Goal: Complete application form: Complete application form

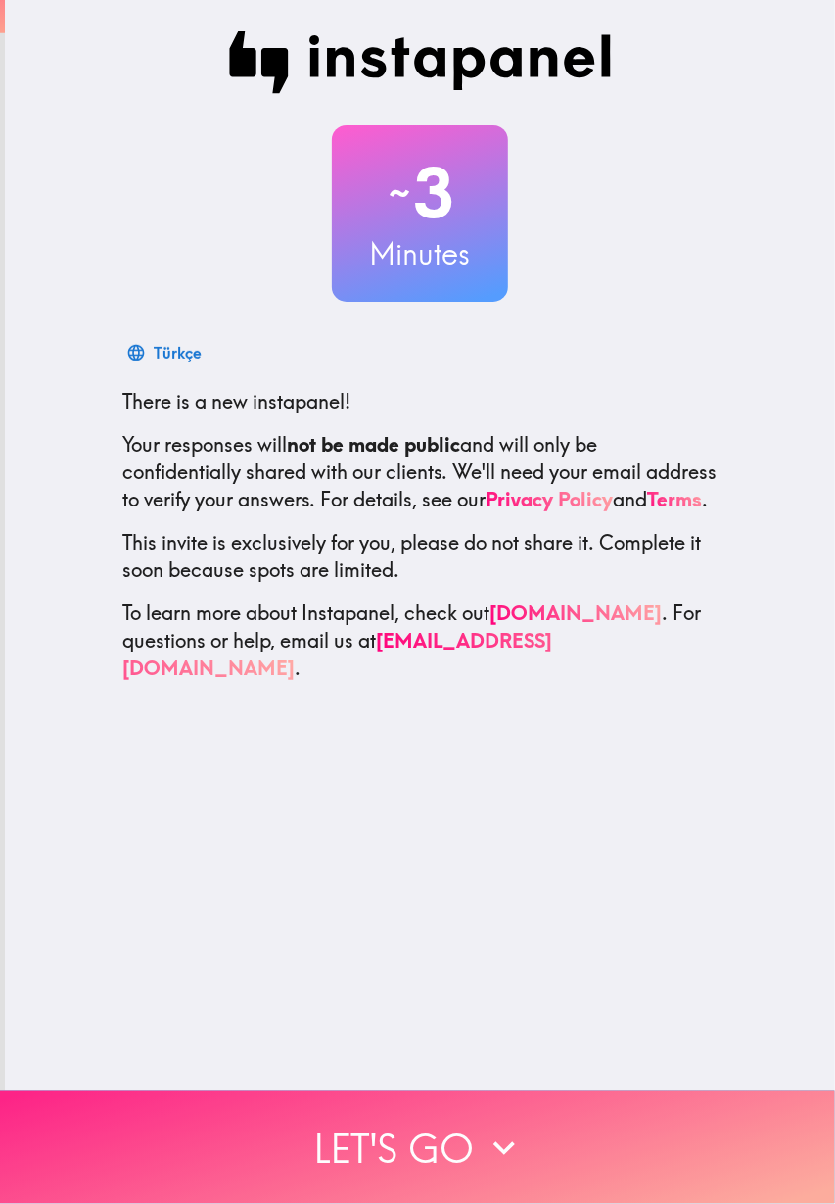
click at [460, 1161] on button "Let's go" at bounding box center [417, 1147] width 835 height 113
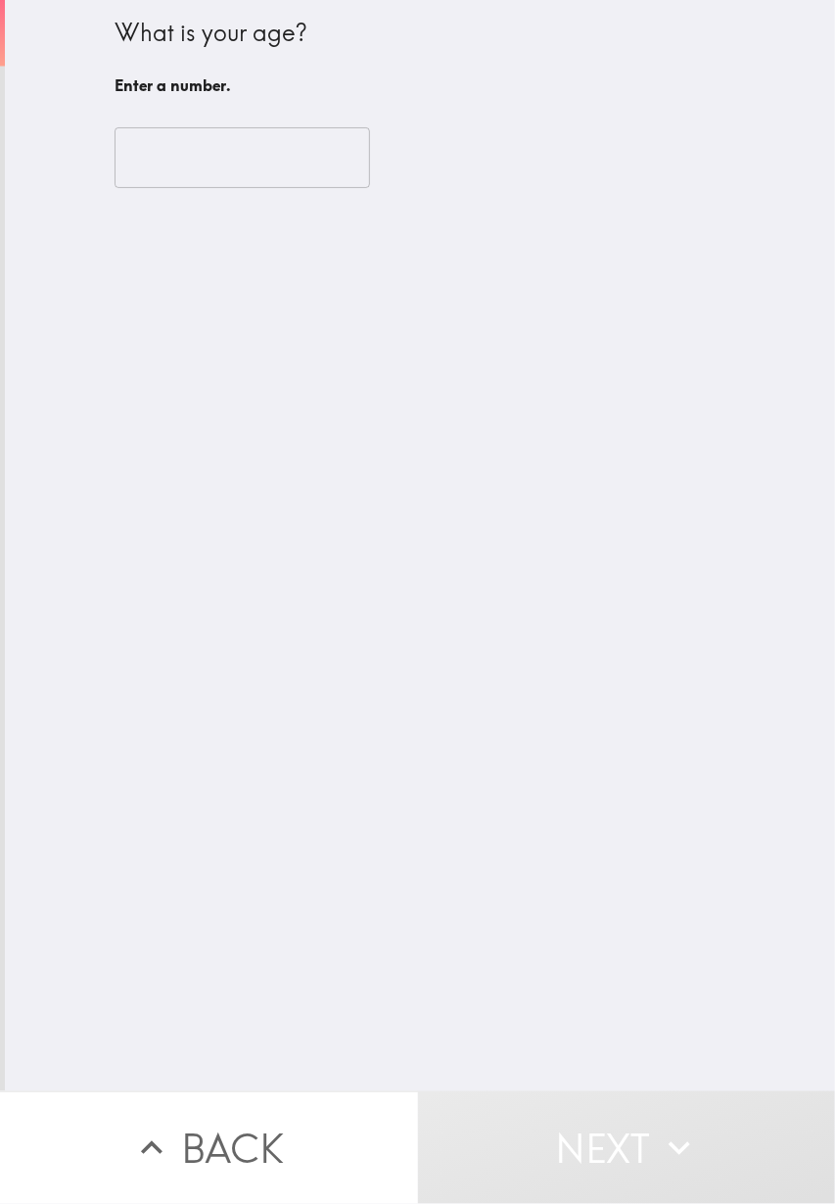
click at [284, 151] on input "number" at bounding box center [243, 157] width 256 height 61
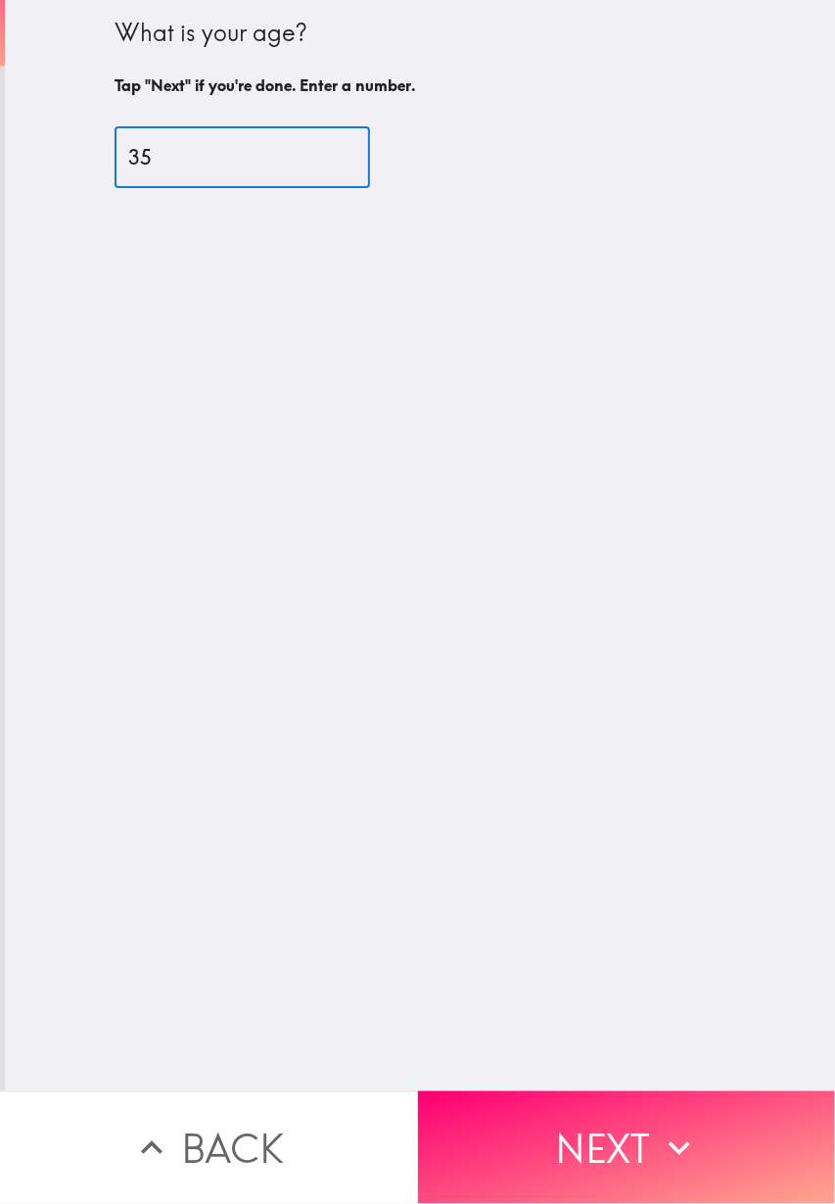
type input "35"
click at [456, 594] on div "What is your age? Tap "Next" if you're done. Enter a number. 35 ​" at bounding box center [420, 545] width 830 height 1091
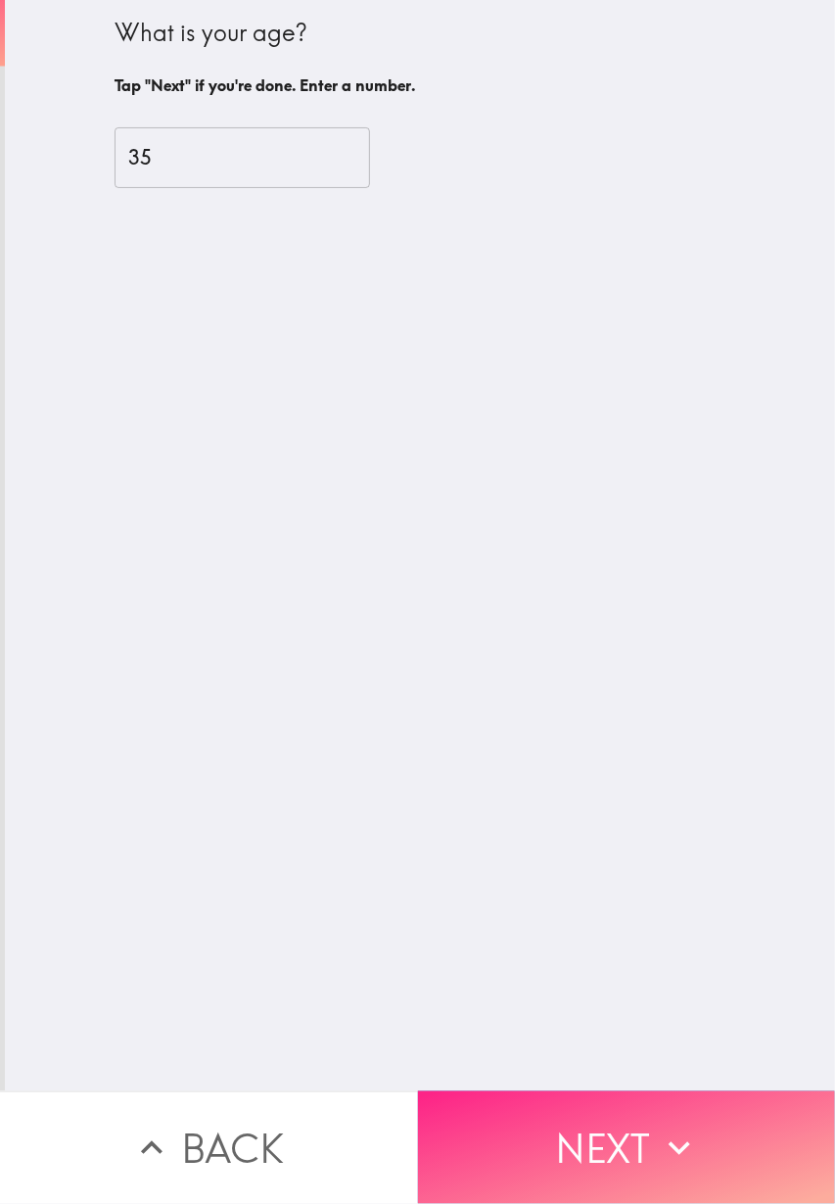
click at [588, 1157] on button "Next" at bounding box center [627, 1147] width 418 height 113
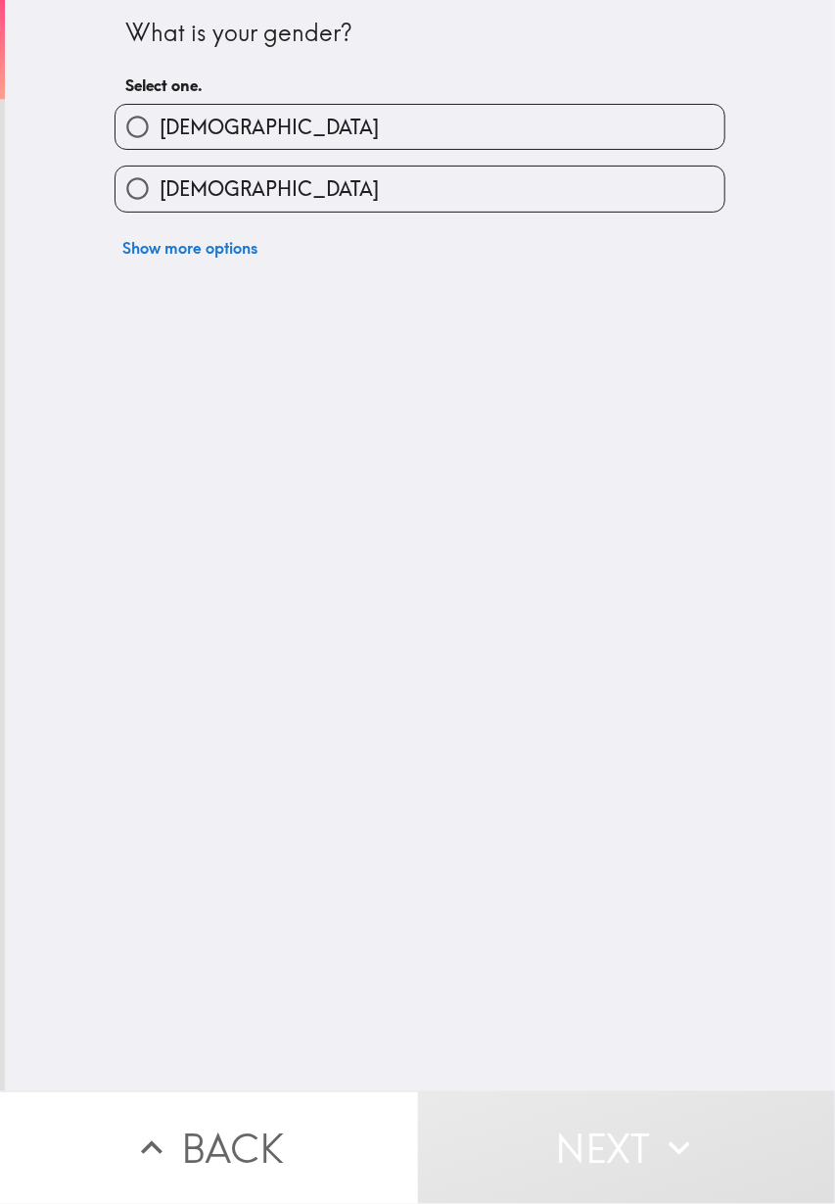
click at [627, 123] on label "[DEMOGRAPHIC_DATA]" at bounding box center [420, 127] width 609 height 44
click at [160, 123] on input "[DEMOGRAPHIC_DATA]" at bounding box center [138, 127] width 44 height 44
radio input "true"
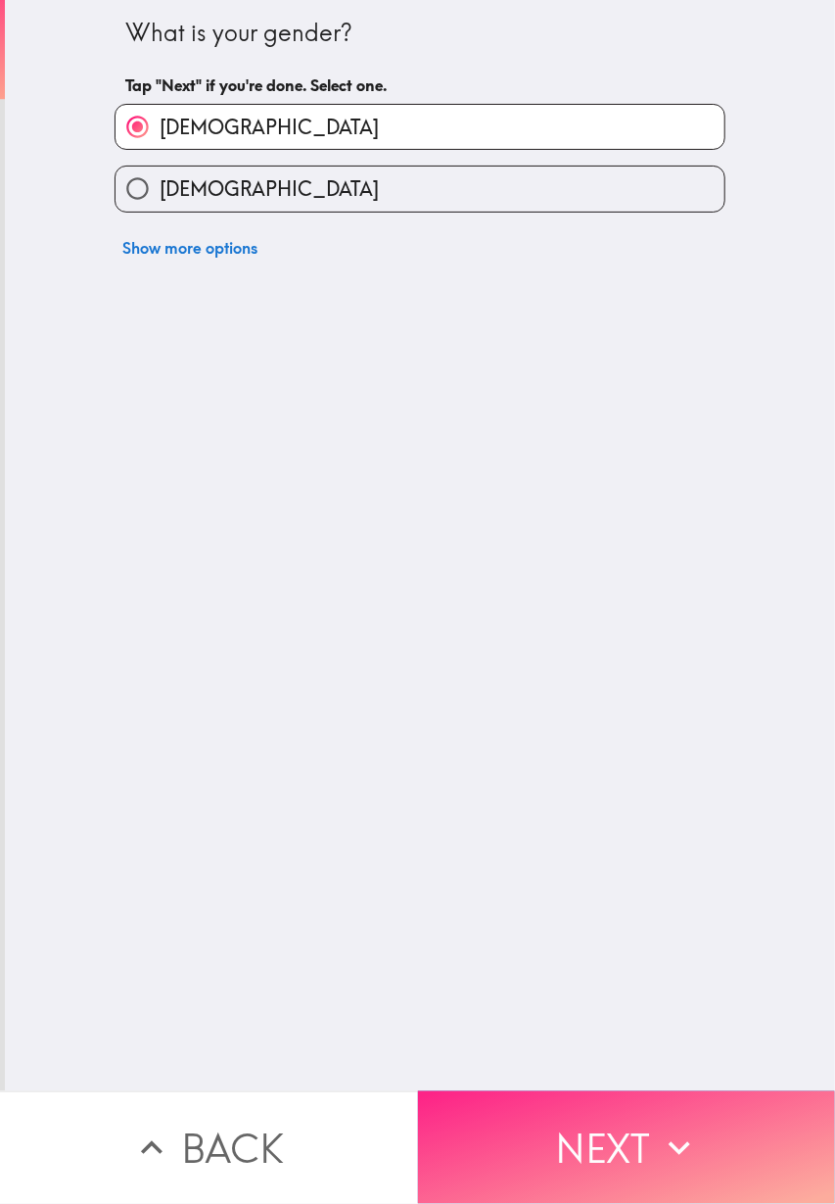
click at [639, 1157] on button "Next" at bounding box center [627, 1147] width 418 height 113
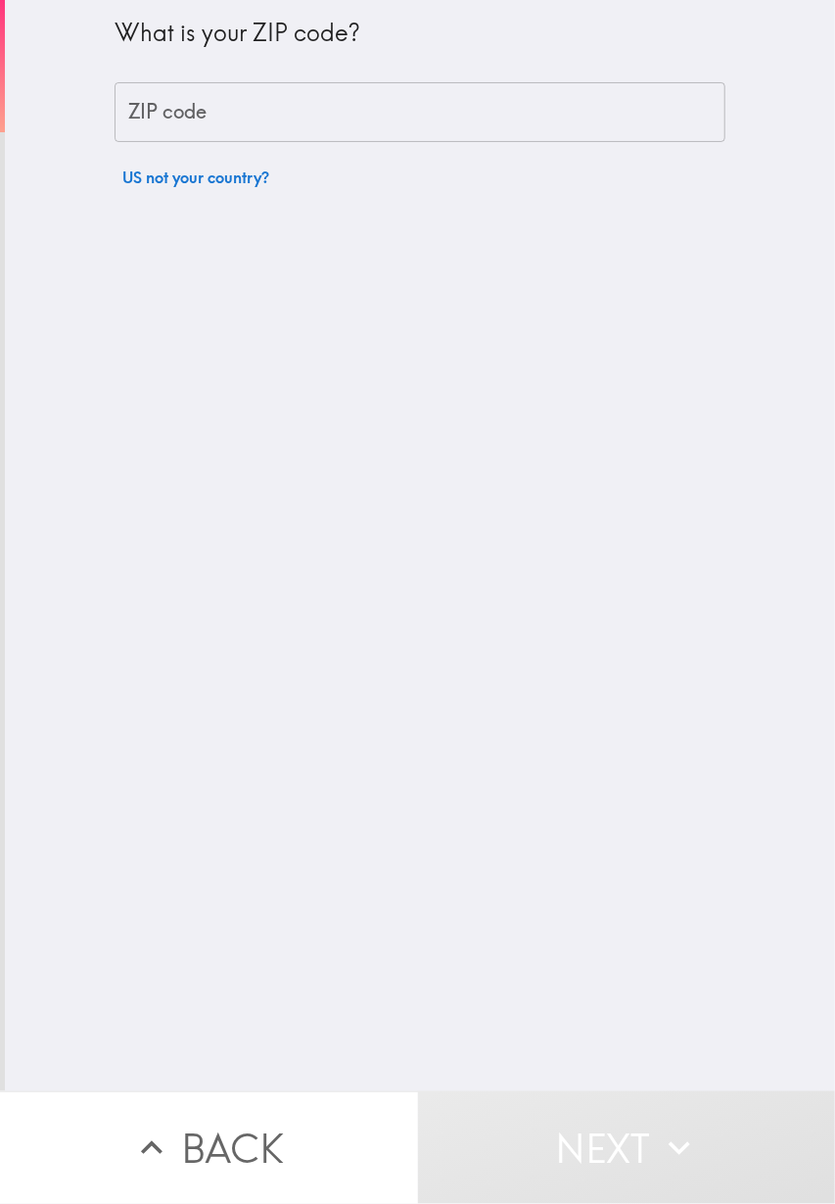
click at [539, 105] on input "ZIP code" at bounding box center [420, 112] width 611 height 61
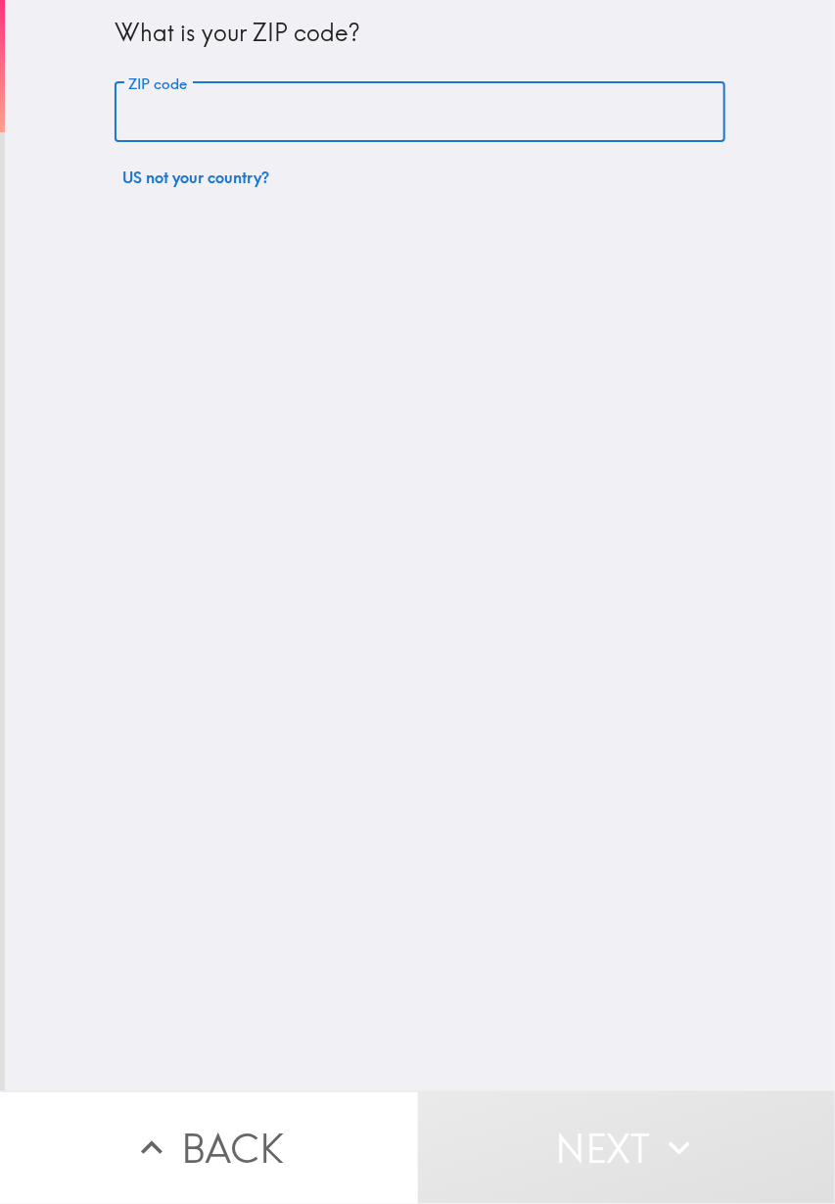
type input "55413"
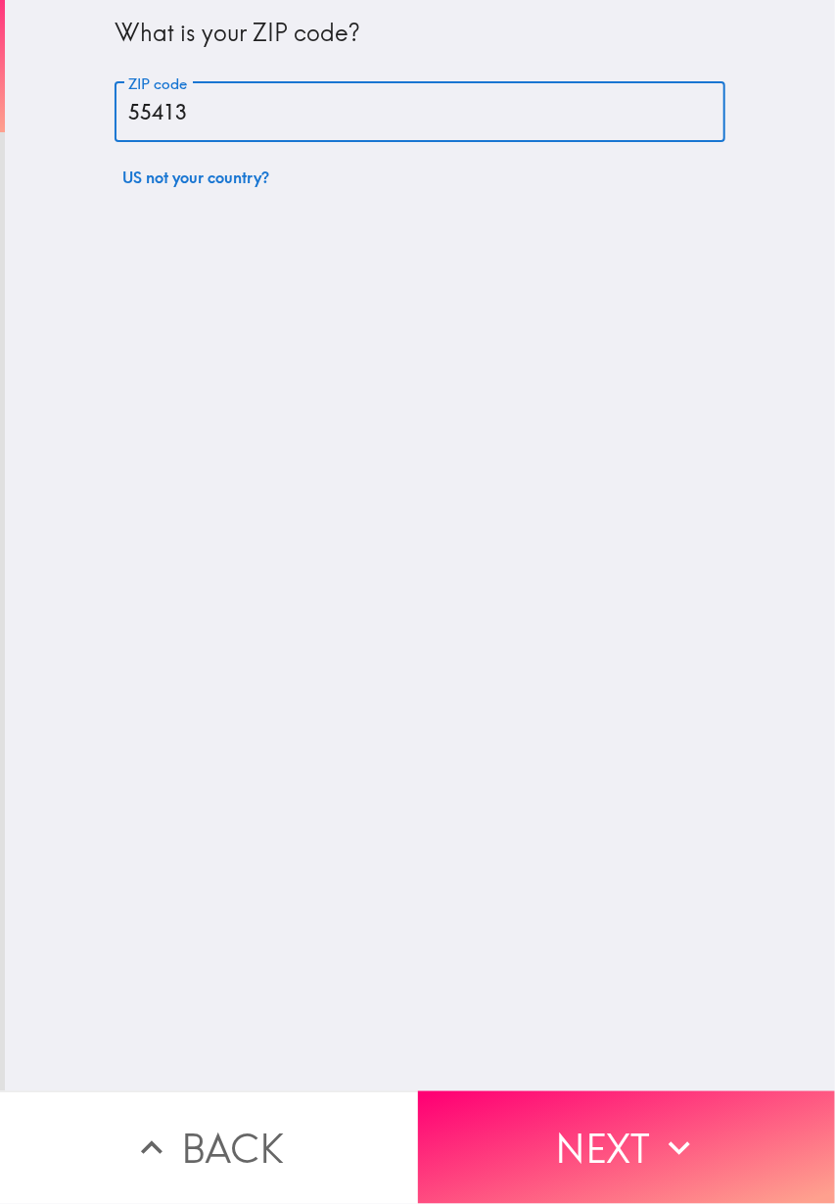
click at [337, 641] on div "What is your ZIP code? ZIP code 55413 ZIP code US not your country?" at bounding box center [420, 545] width 830 height 1091
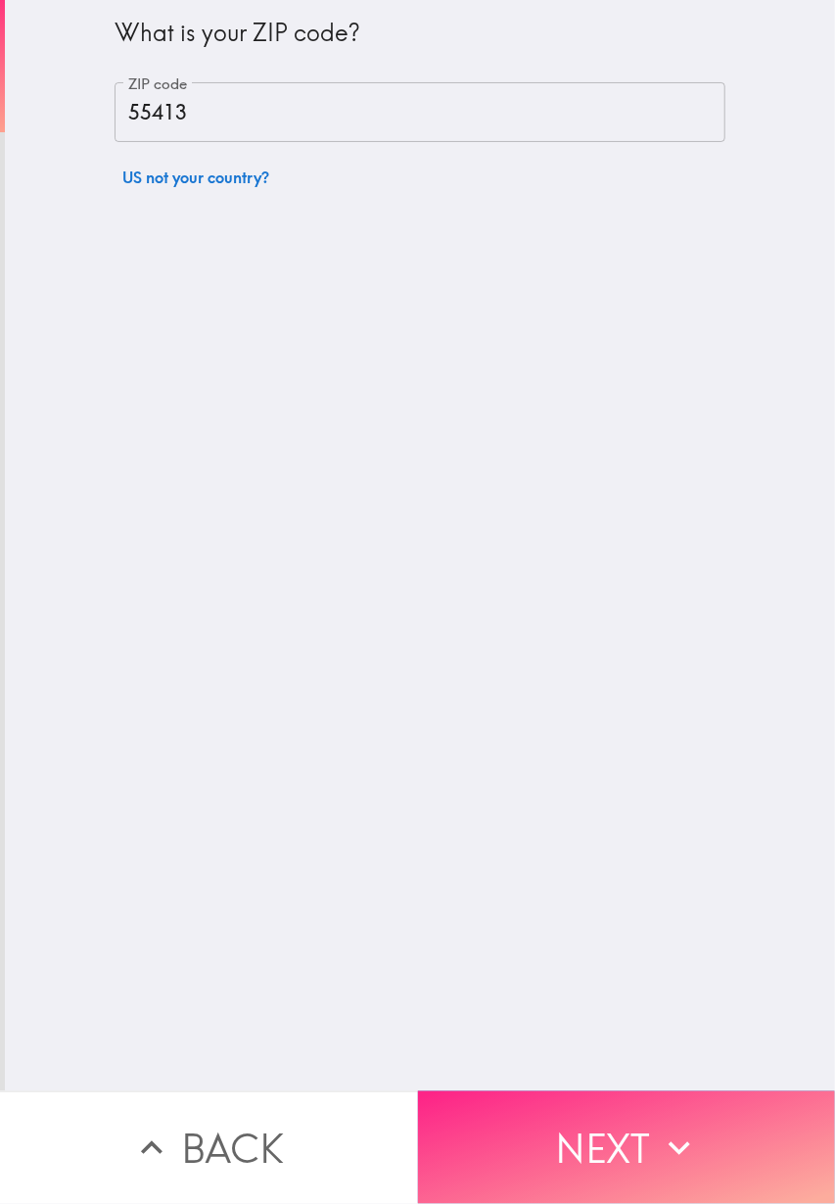
click at [644, 1125] on button "Next" at bounding box center [627, 1147] width 418 height 113
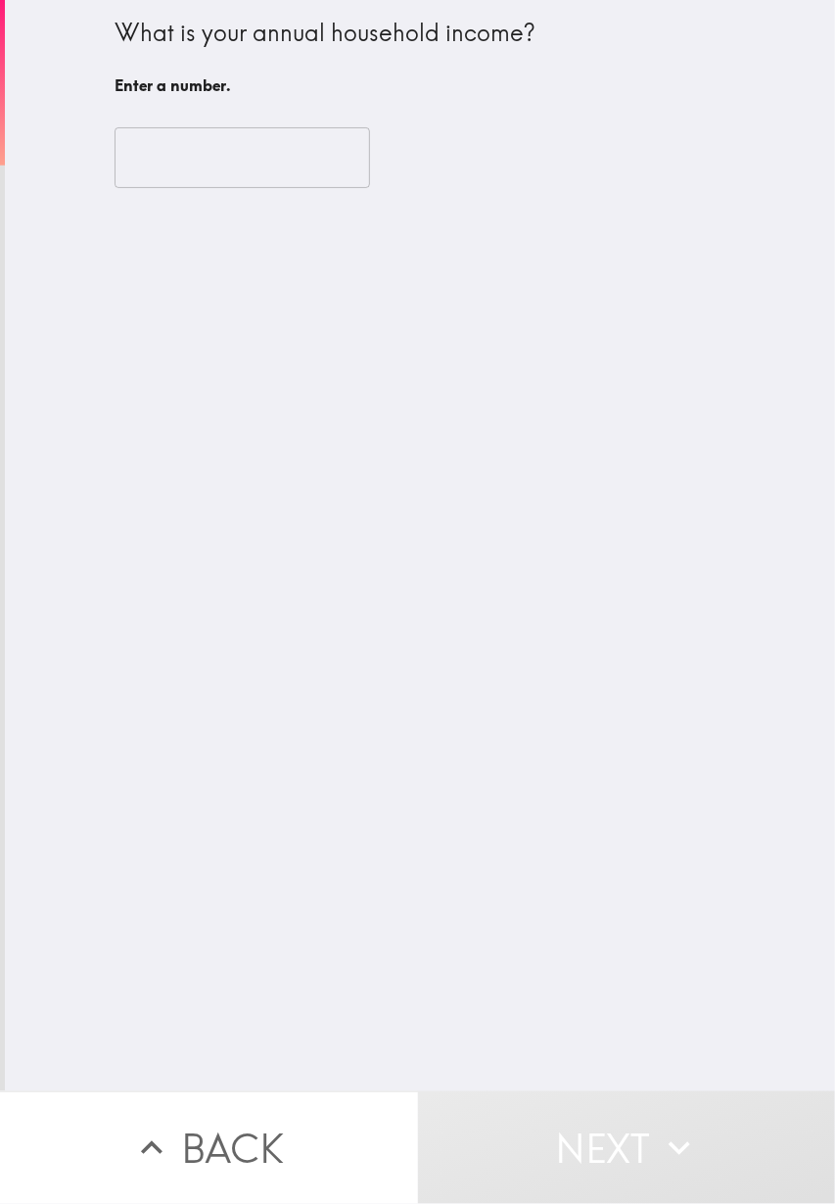
click at [320, 154] on input "number" at bounding box center [243, 157] width 256 height 61
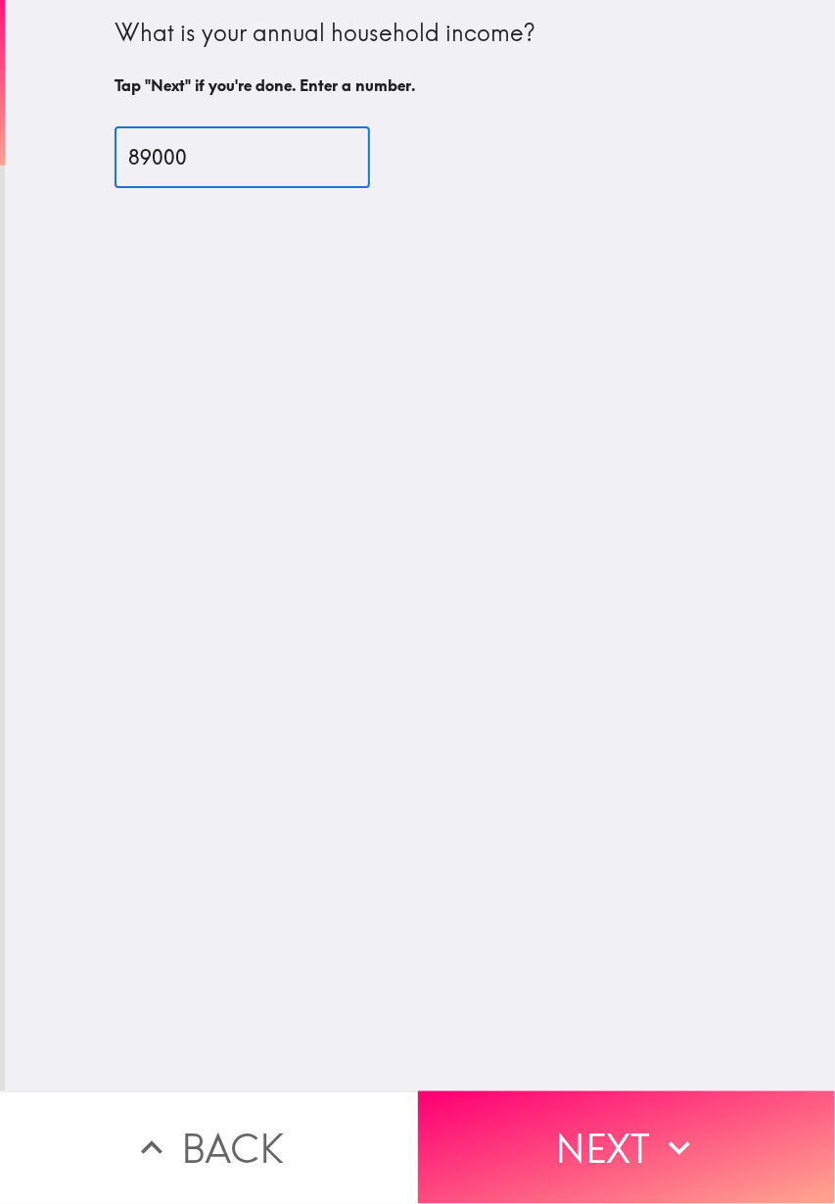
type input "89000"
click at [548, 594] on div "What is your annual household income? Tap "Next" if you're done. Enter a number…" at bounding box center [420, 545] width 830 height 1091
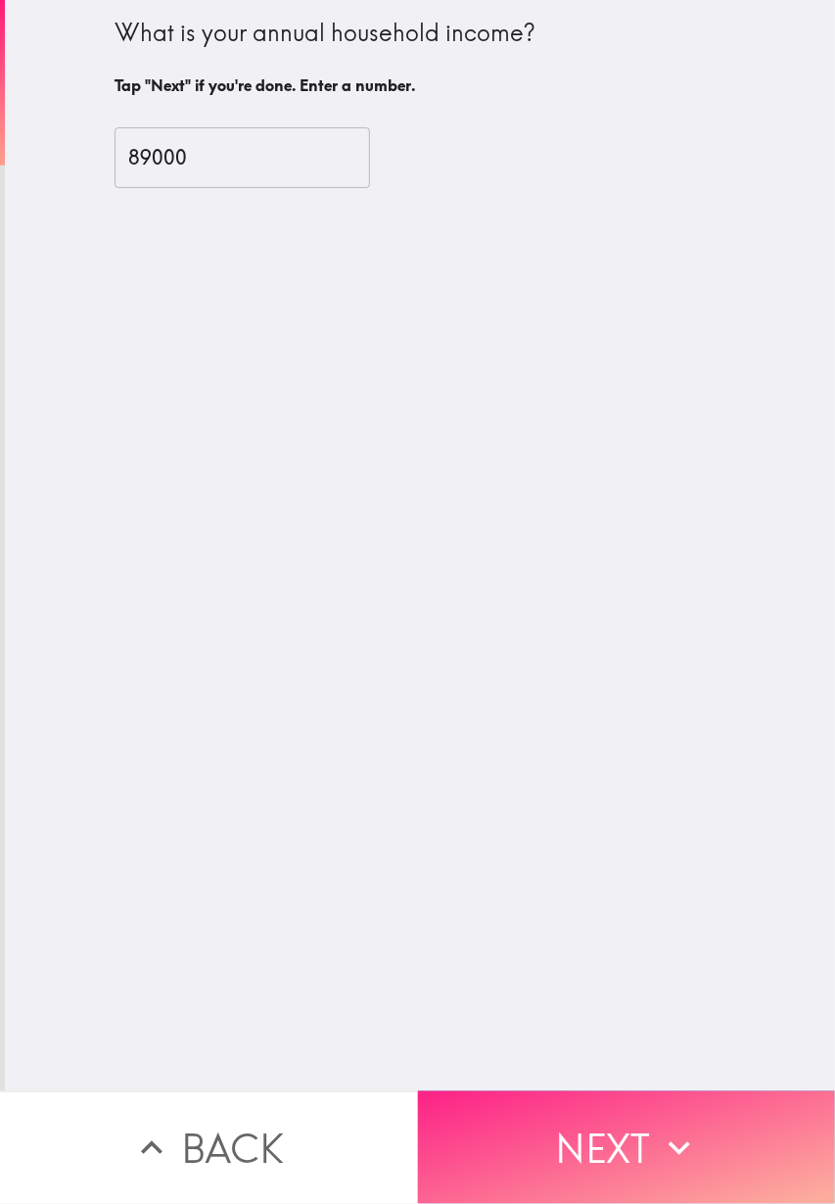
click at [622, 1147] on button "Next" at bounding box center [627, 1147] width 418 height 113
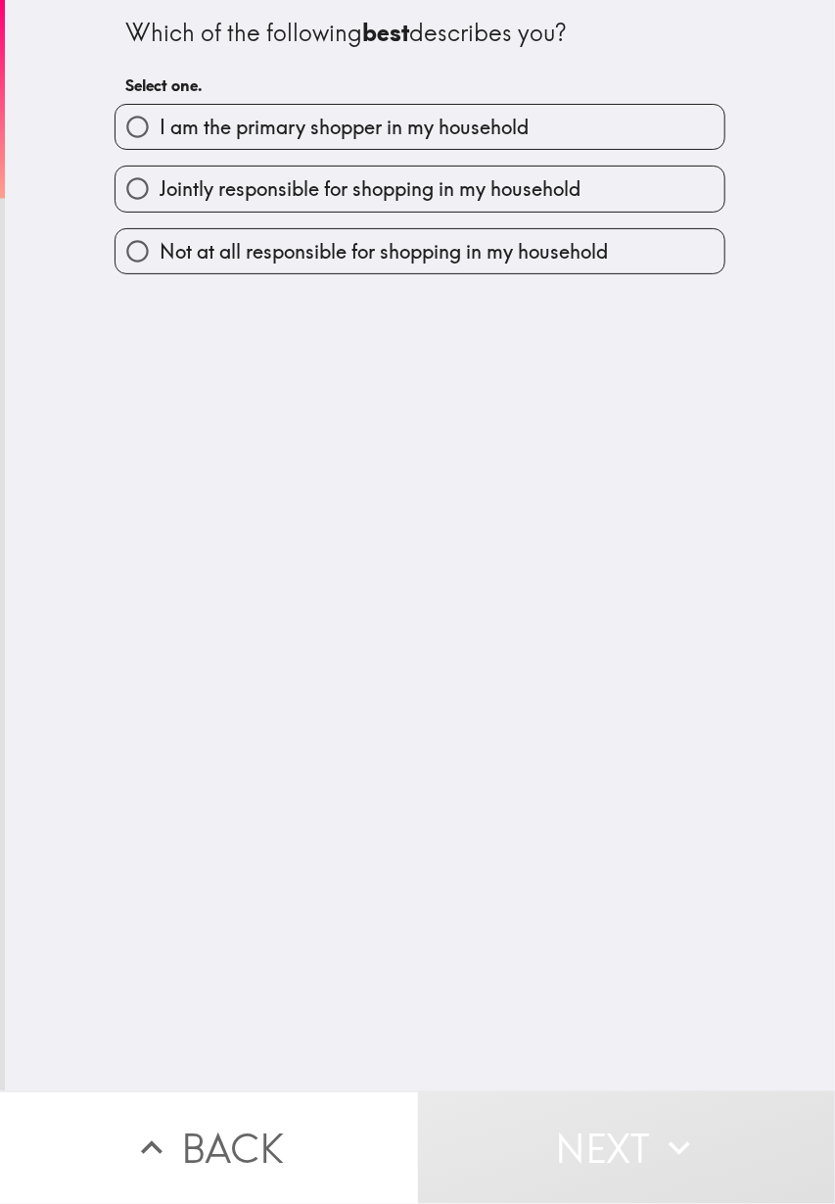
click at [571, 188] on span "Jointly responsible for shopping in my household" at bounding box center [370, 188] width 421 height 27
click at [160, 188] on input "Jointly responsible for shopping in my household" at bounding box center [138, 188] width 44 height 44
radio input "true"
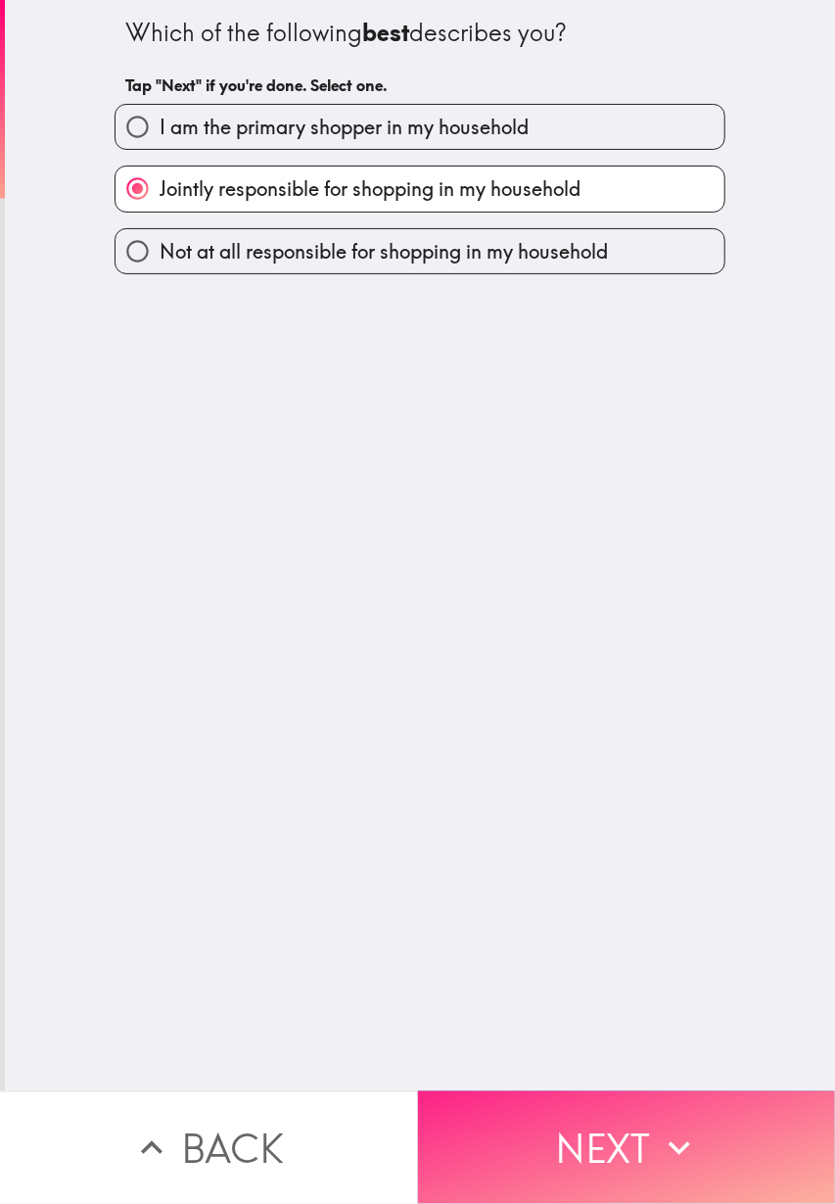
click at [638, 1140] on button "Next" at bounding box center [627, 1147] width 418 height 113
